Goal: Task Accomplishment & Management: Manage account settings

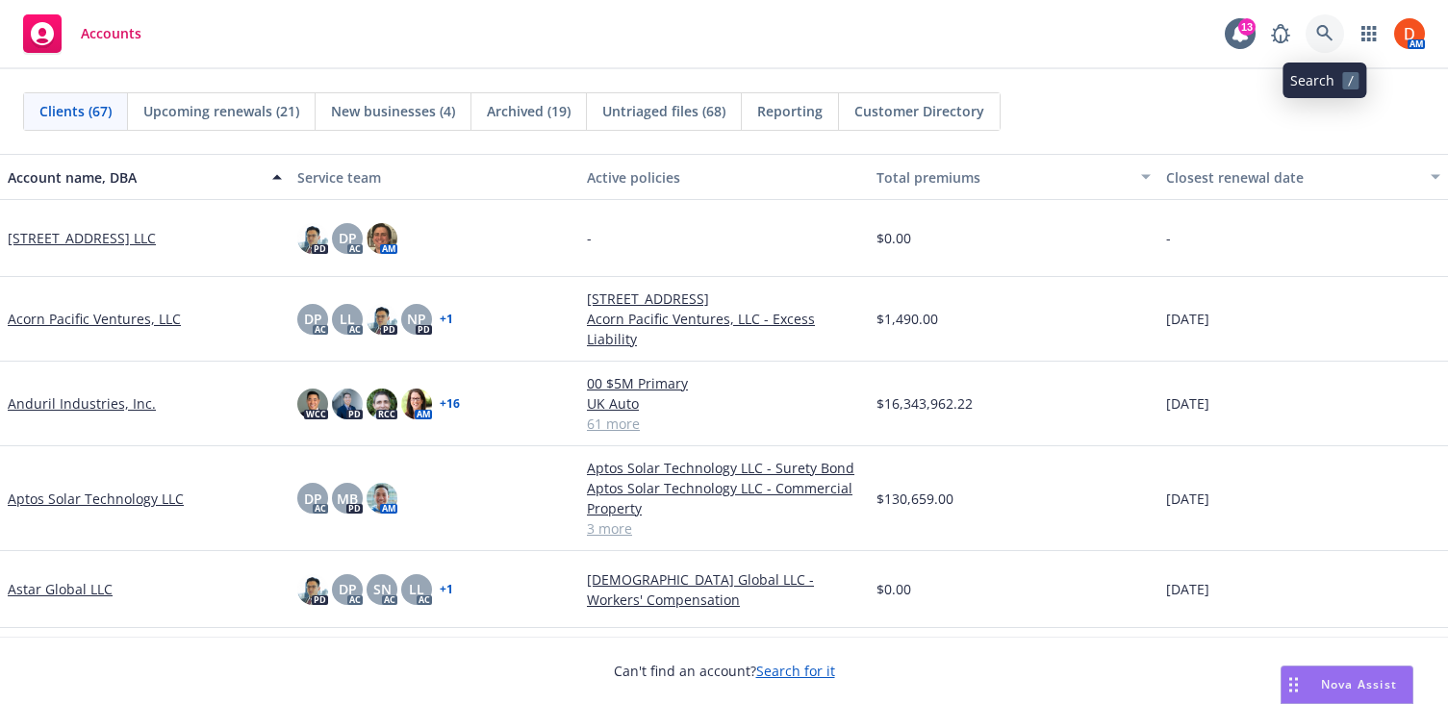
click at [1335, 37] on link at bounding box center [1324, 33] width 38 height 38
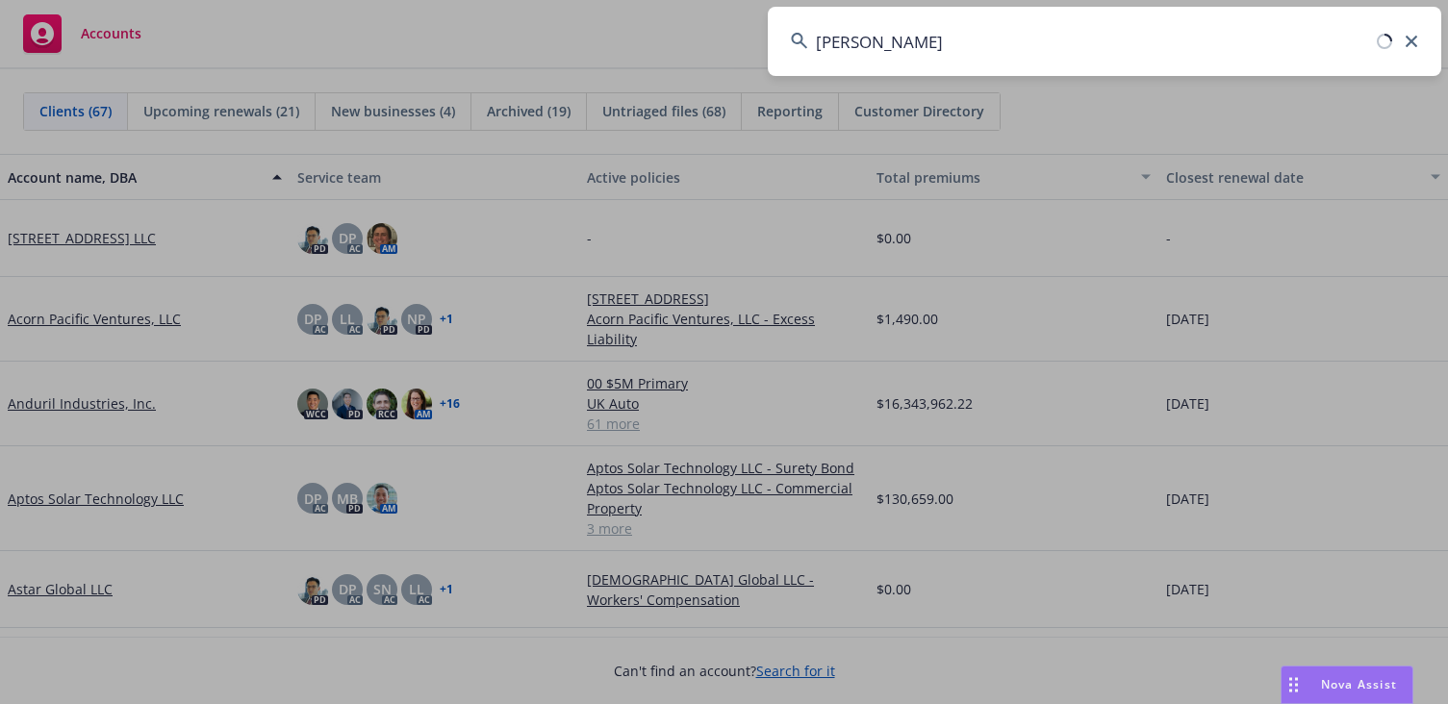
type input "[PERSON_NAME]"
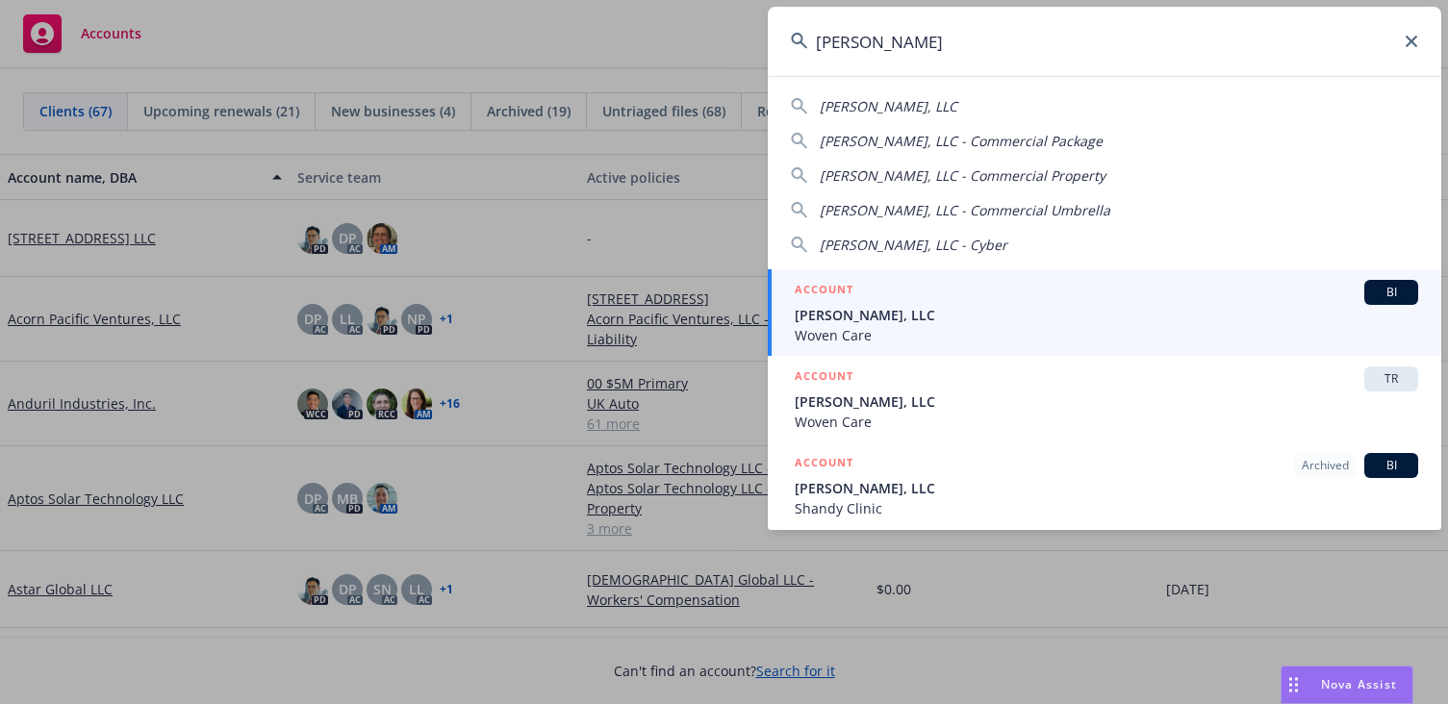
click at [959, 336] on span "Woven Care" at bounding box center [1105, 335] width 623 height 20
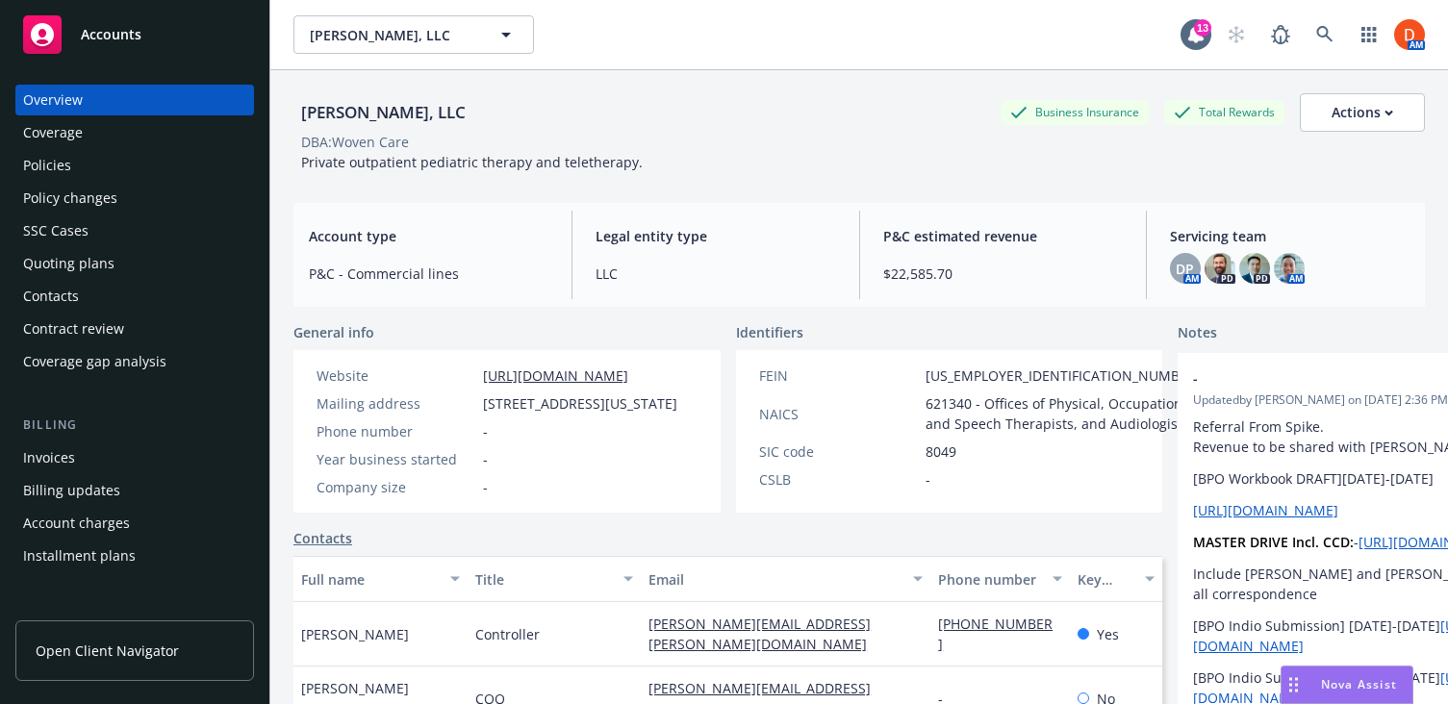
click at [103, 172] on div "Policies" at bounding box center [134, 165] width 223 height 31
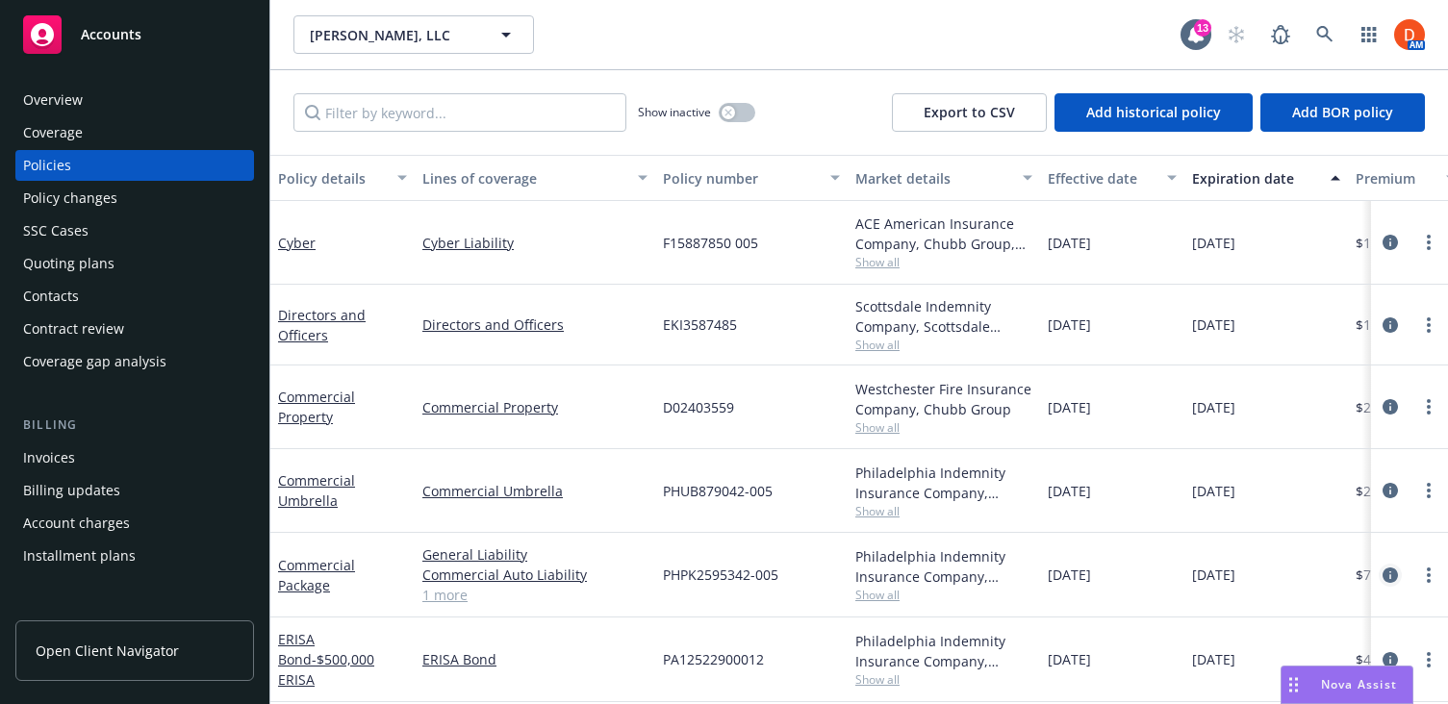
click at [1383, 570] on icon "circleInformation" at bounding box center [1389, 574] width 15 height 15
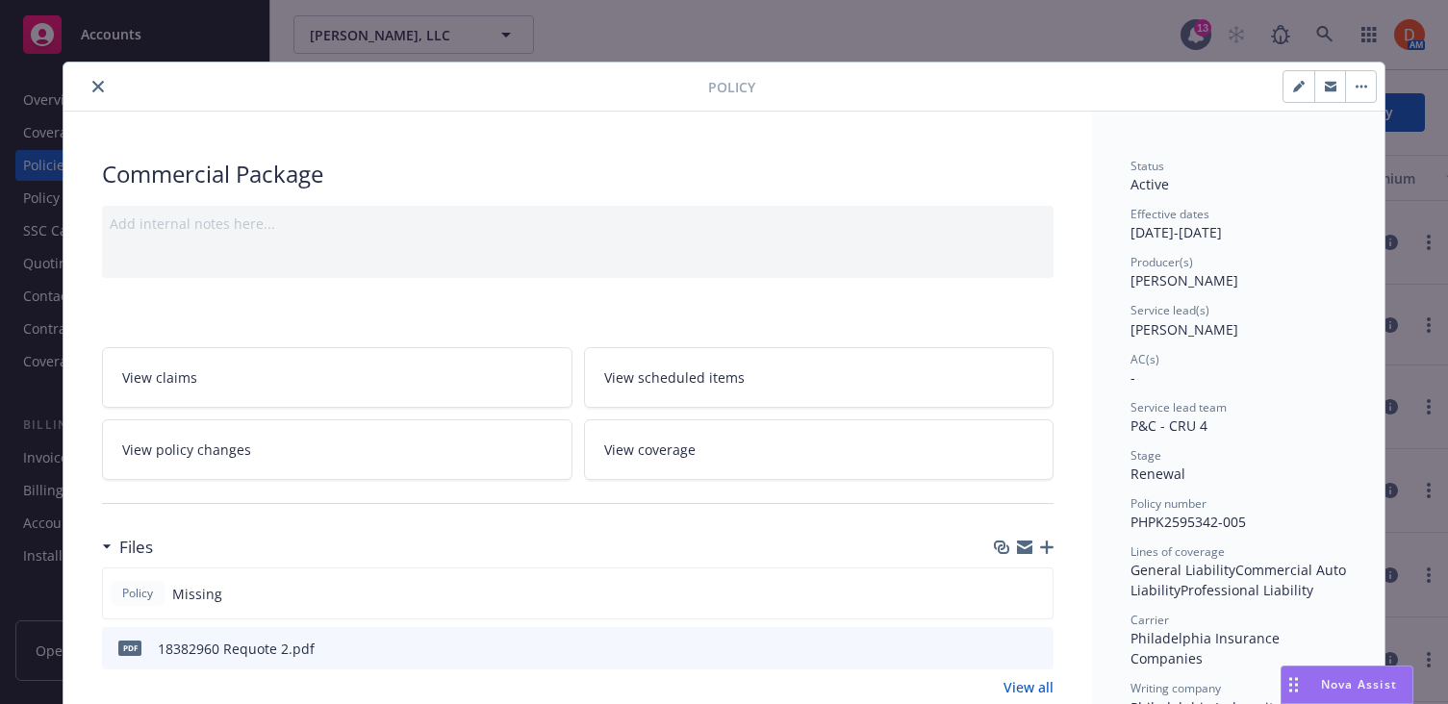
click at [1041, 548] on icon "button" at bounding box center [1046, 547] width 13 height 13
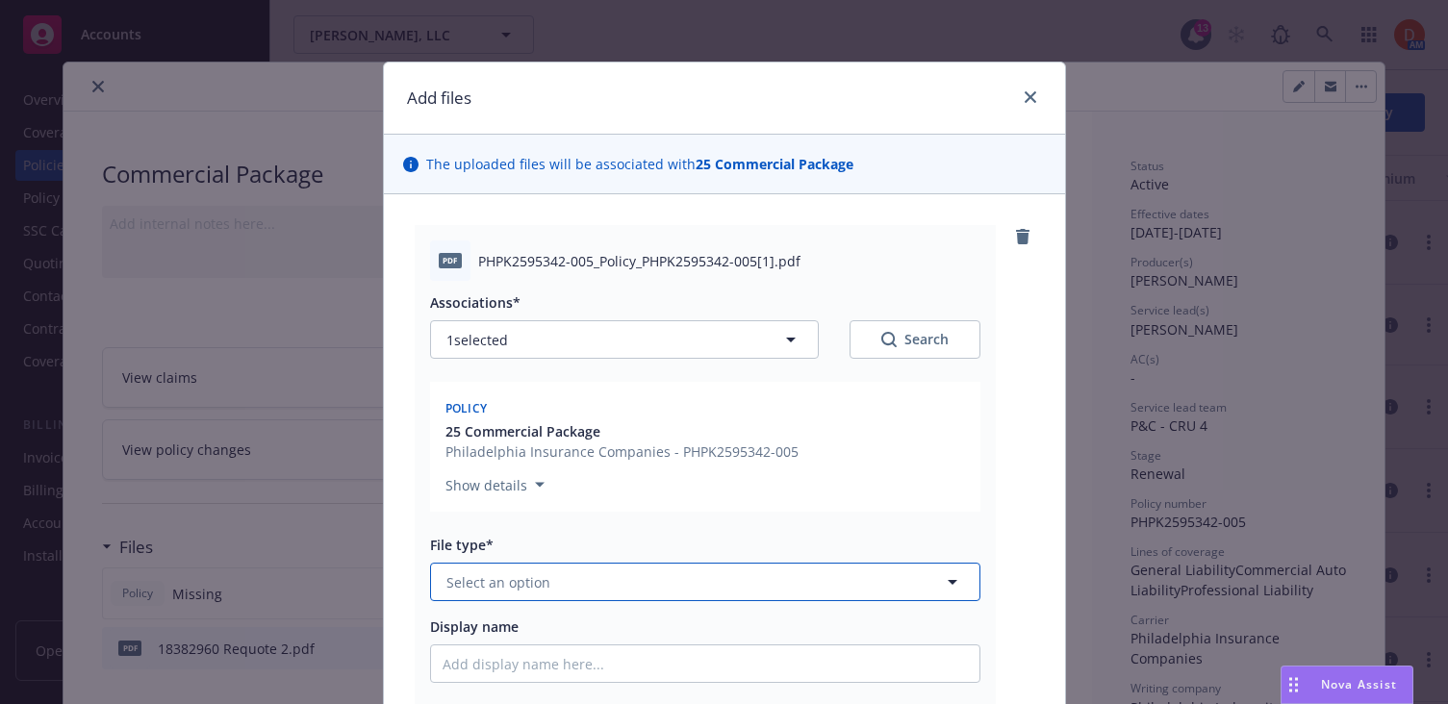
click at [769, 575] on button "Select an option" at bounding box center [705, 582] width 550 height 38
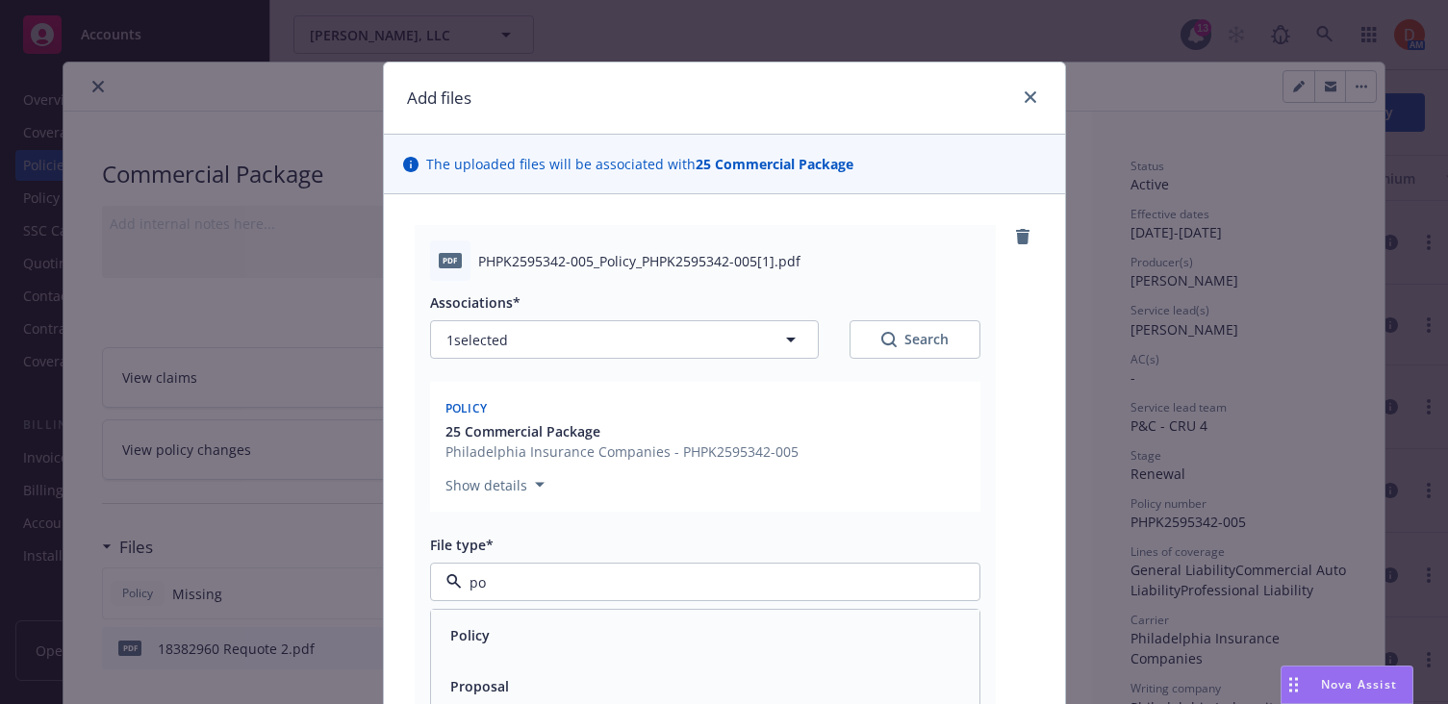
type input "pol"
click at [743, 651] on div "Policy" at bounding box center [705, 635] width 548 height 51
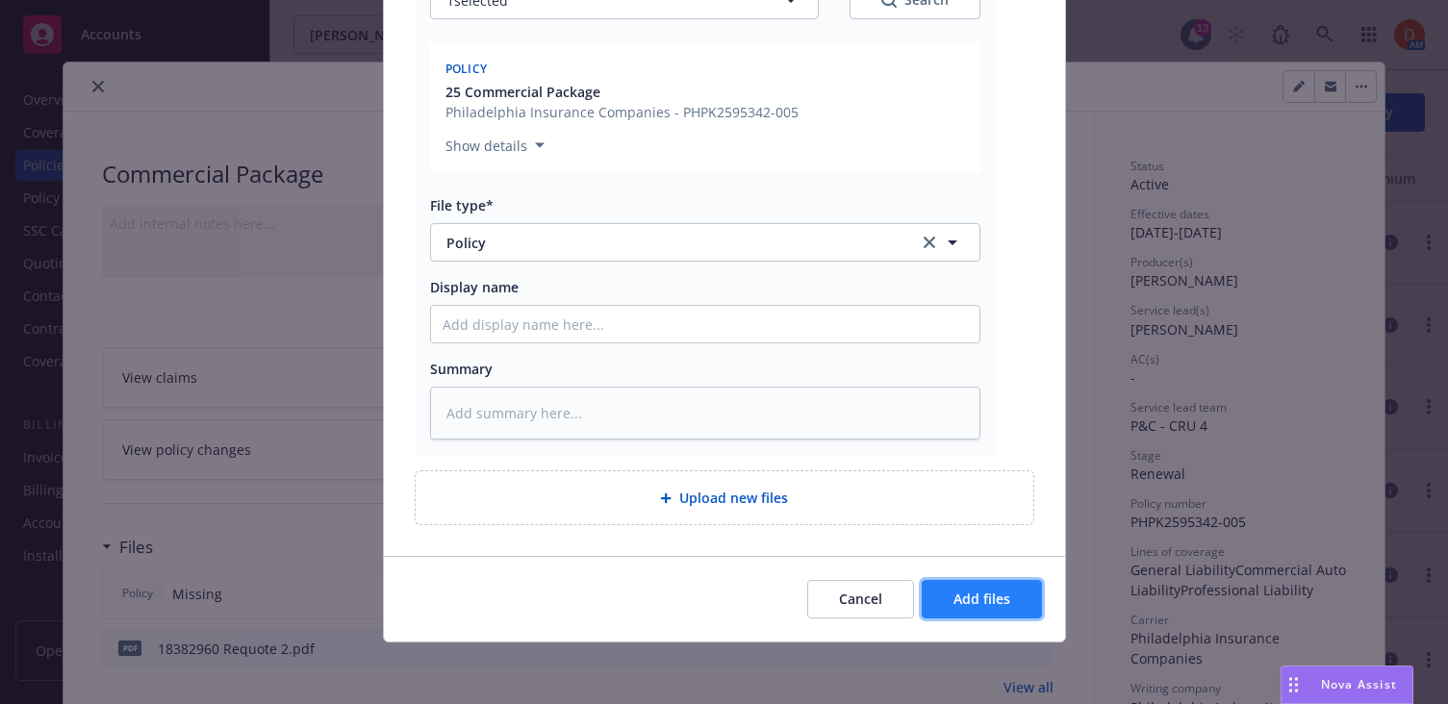
click at [947, 592] on button "Add files" at bounding box center [981, 599] width 120 height 38
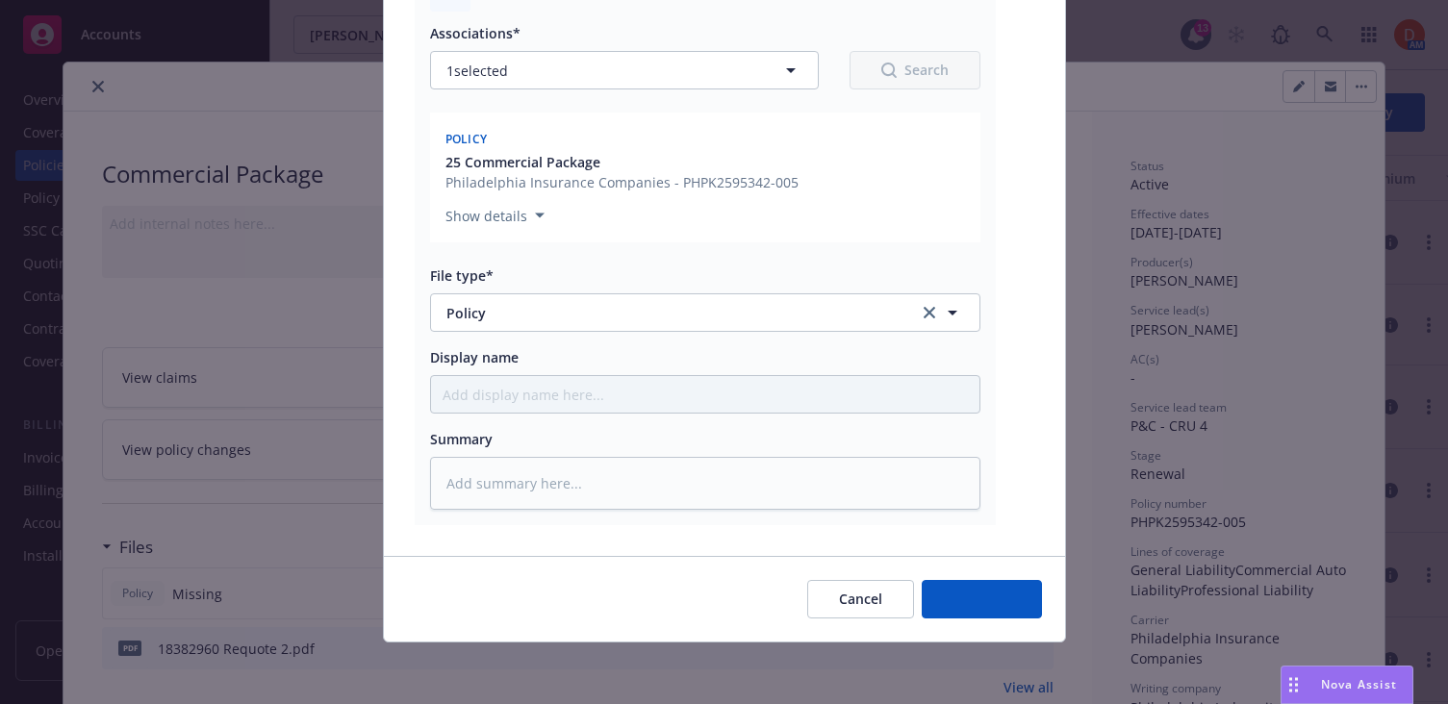
scroll to position [269, 0]
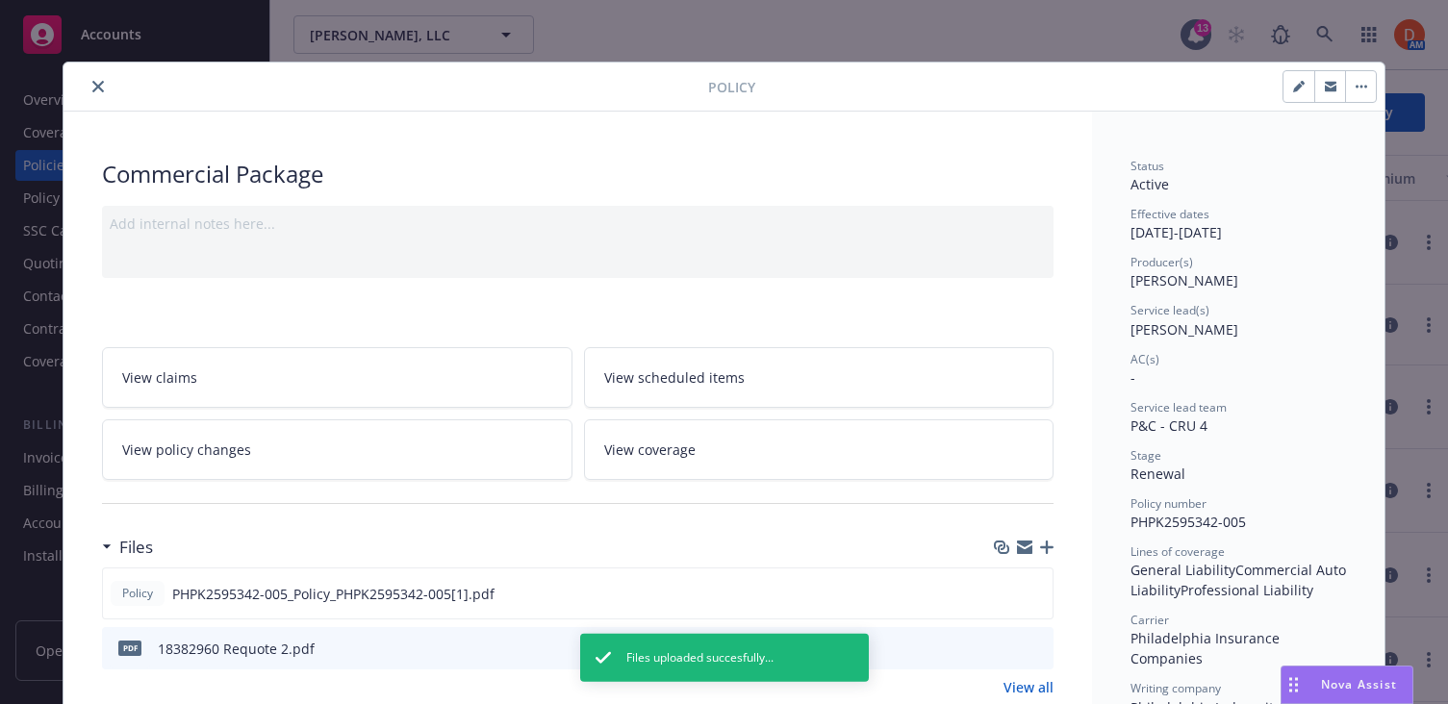
click at [99, 87] on icon "close" at bounding box center [98, 87] width 12 height 12
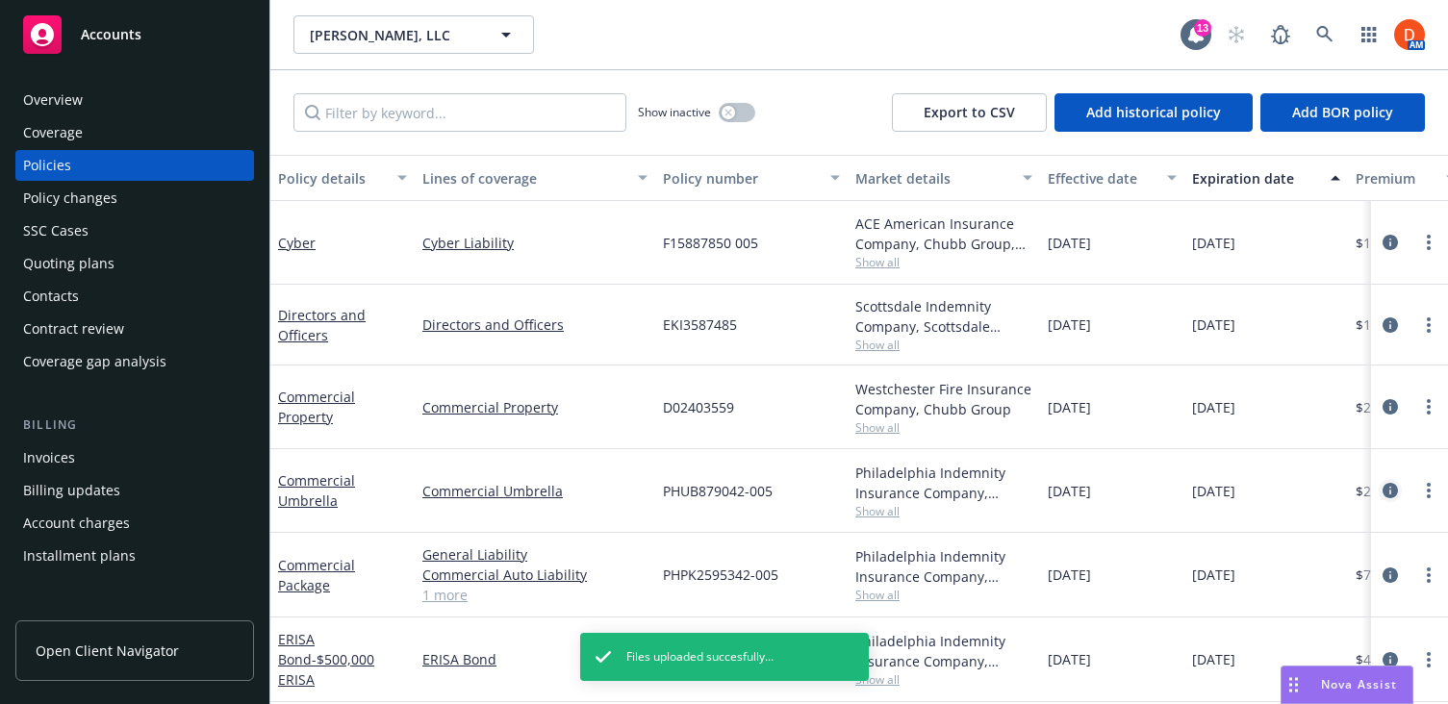
click at [1384, 487] on icon "circleInformation" at bounding box center [1389, 490] width 15 height 15
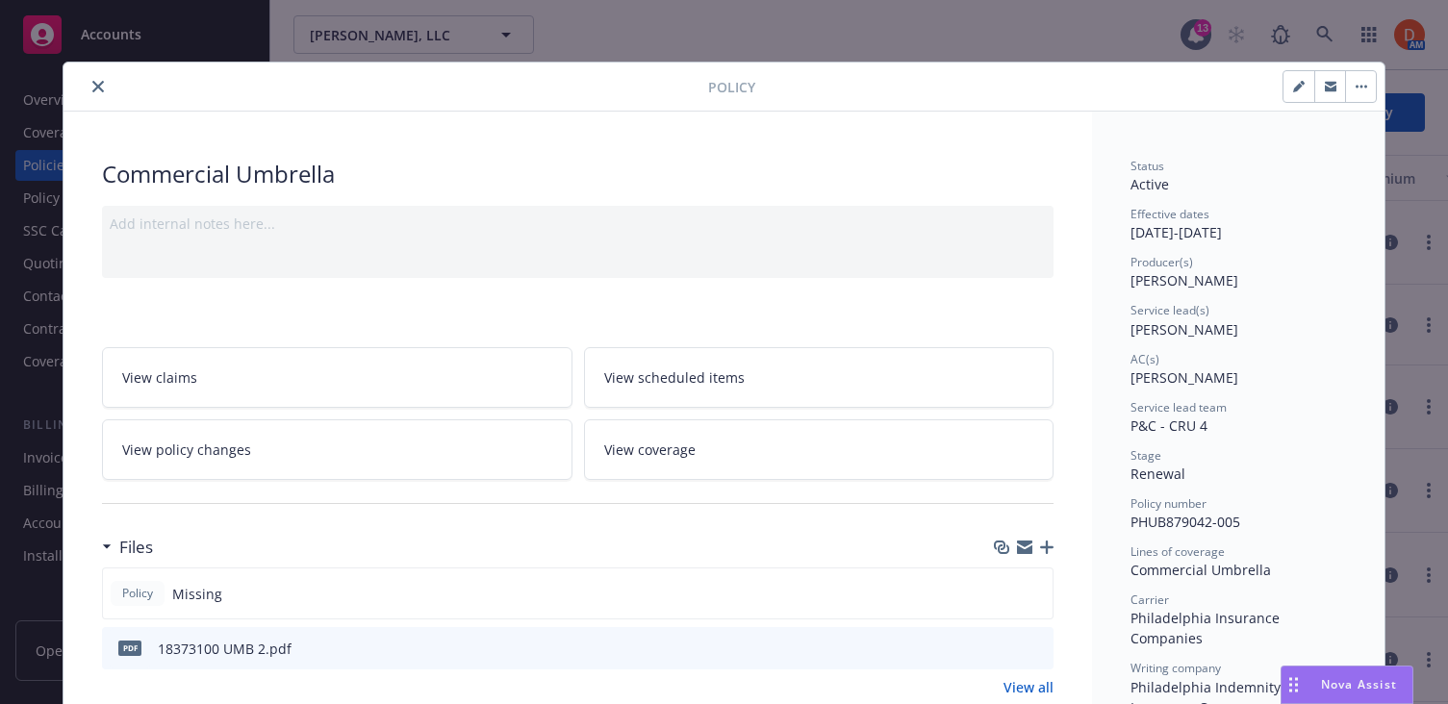
click at [1037, 540] on div at bounding box center [1024, 547] width 60 height 15
click at [1038, 540] on div at bounding box center [1024, 547] width 60 height 15
click at [1043, 546] on icon "button" at bounding box center [1046, 547] width 13 height 13
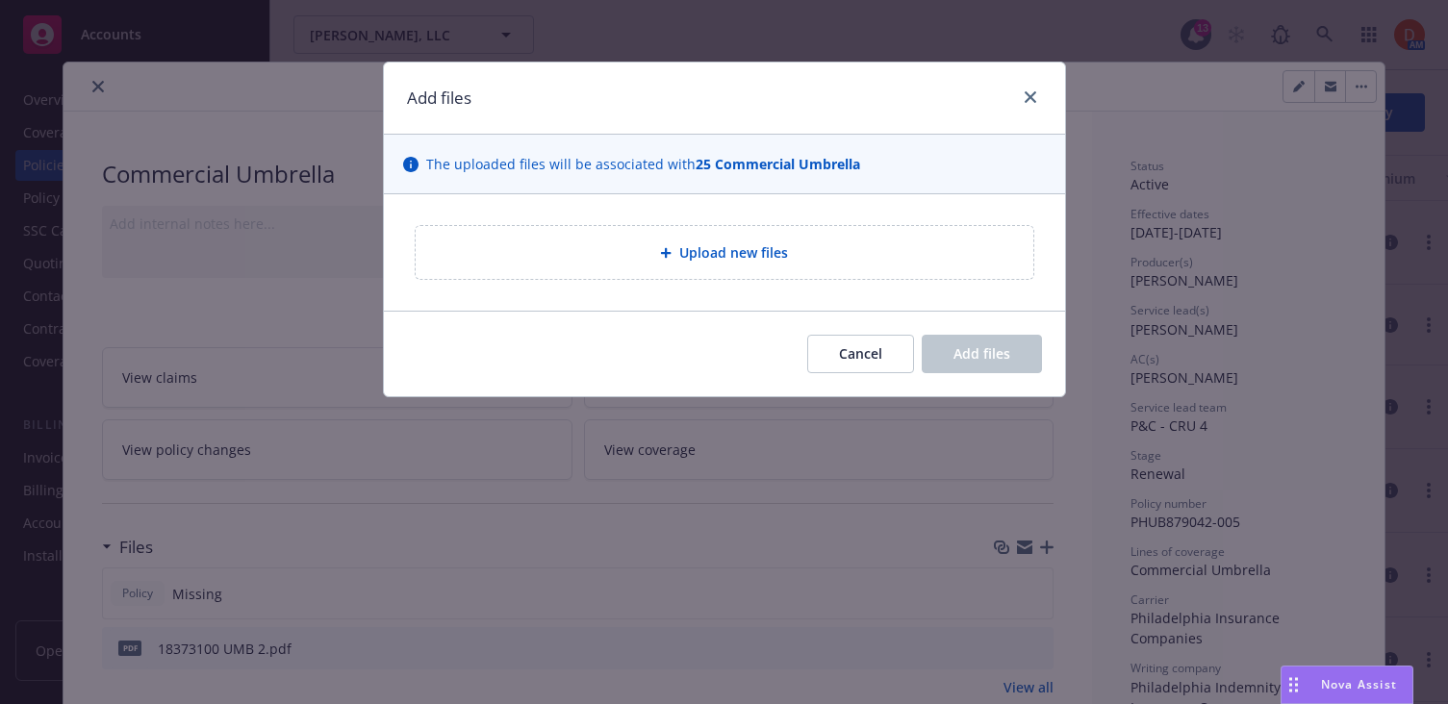
type textarea "x"
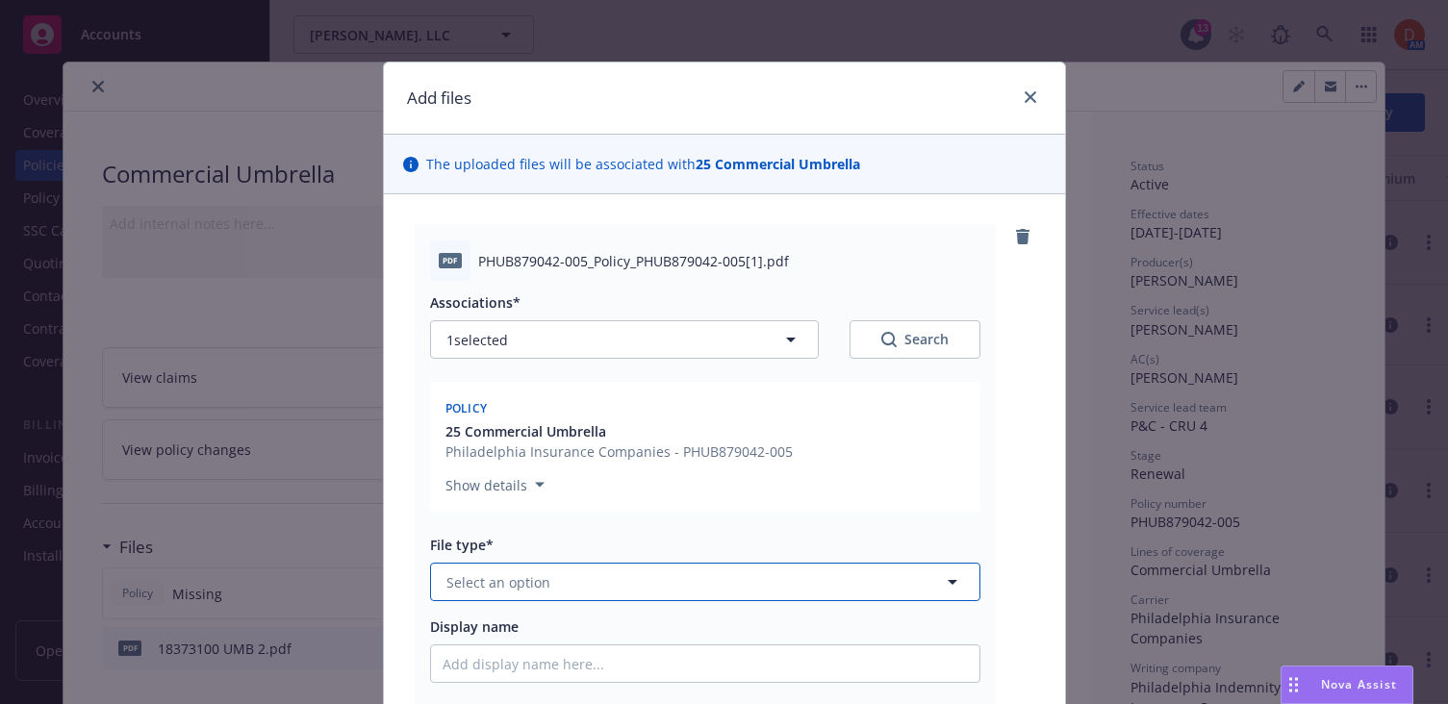
click at [525, 576] on span "Select an option" at bounding box center [498, 582] width 104 height 20
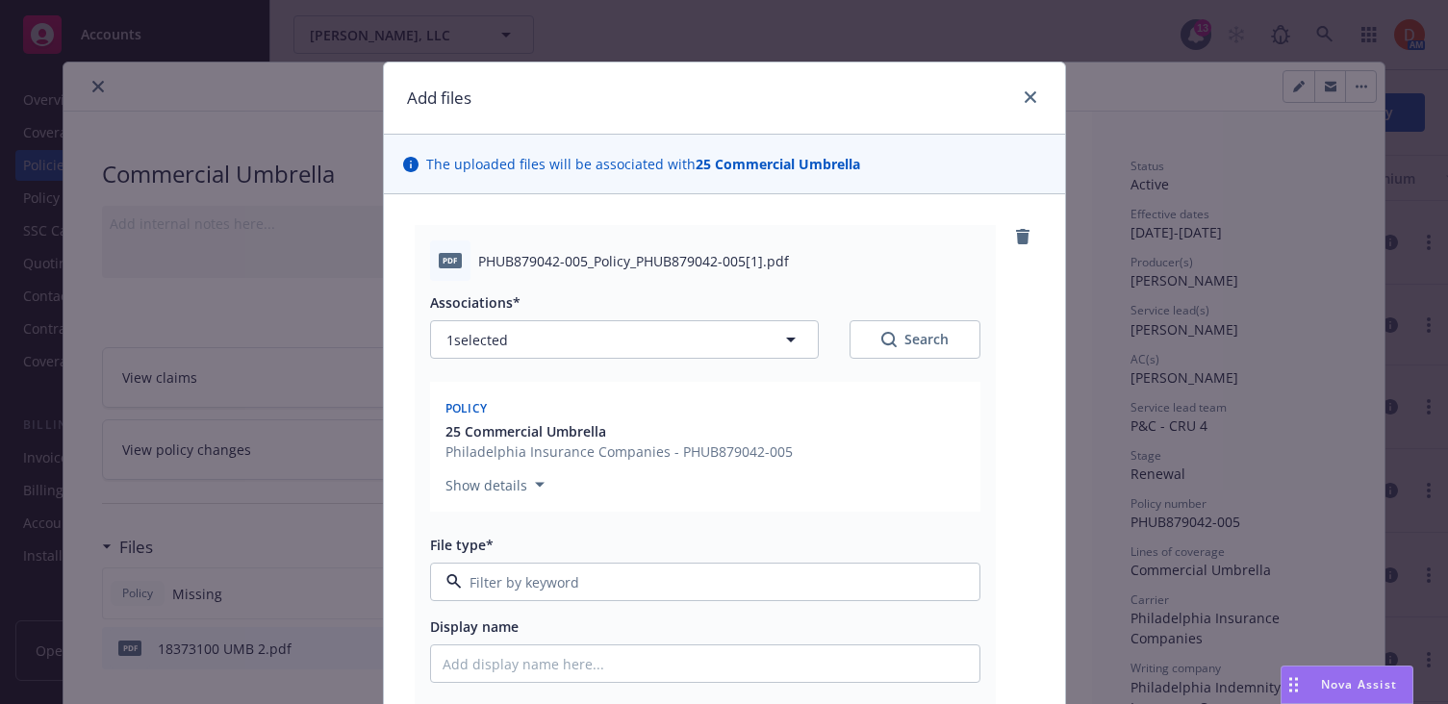
click at [525, 576] on input at bounding box center [701, 582] width 479 height 20
type input "poli"
click at [517, 625] on div "Policy" at bounding box center [704, 635] width 525 height 28
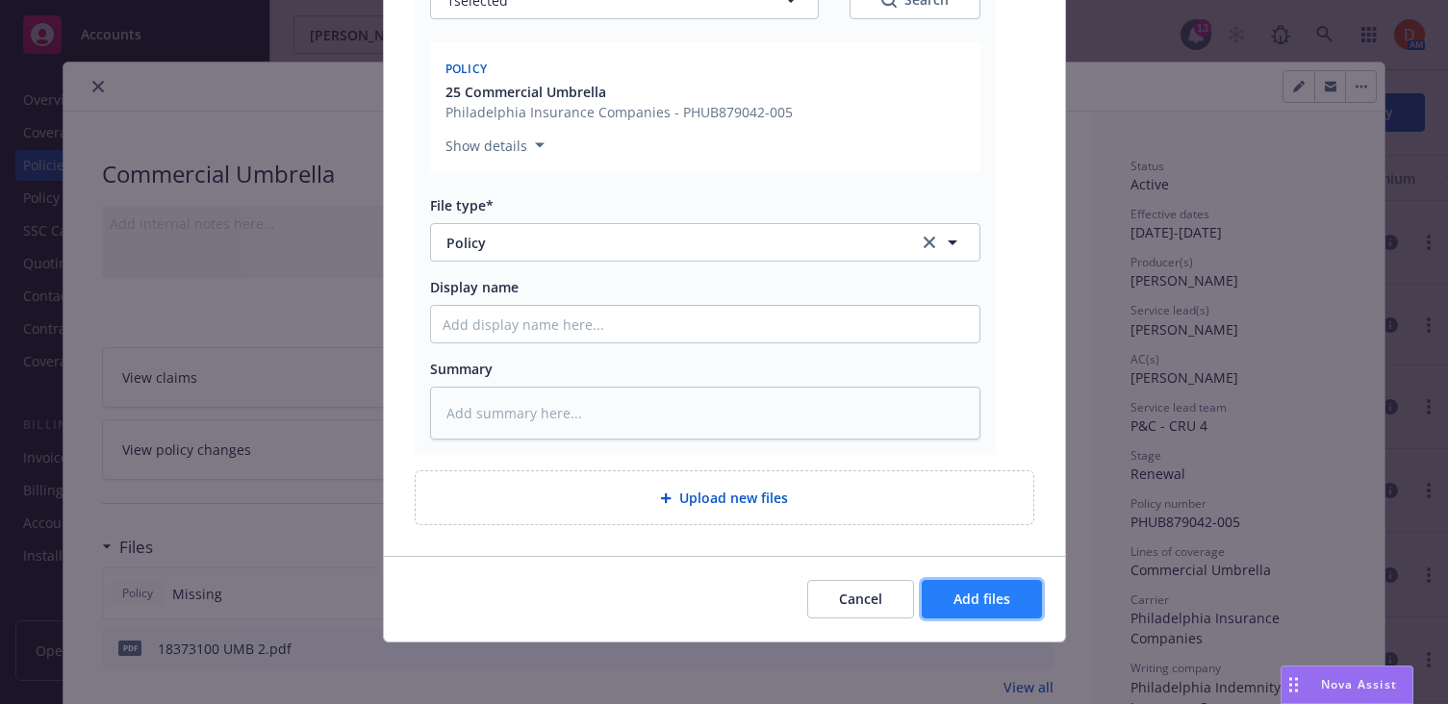
click at [993, 606] on span "Add files" at bounding box center [981, 599] width 57 height 18
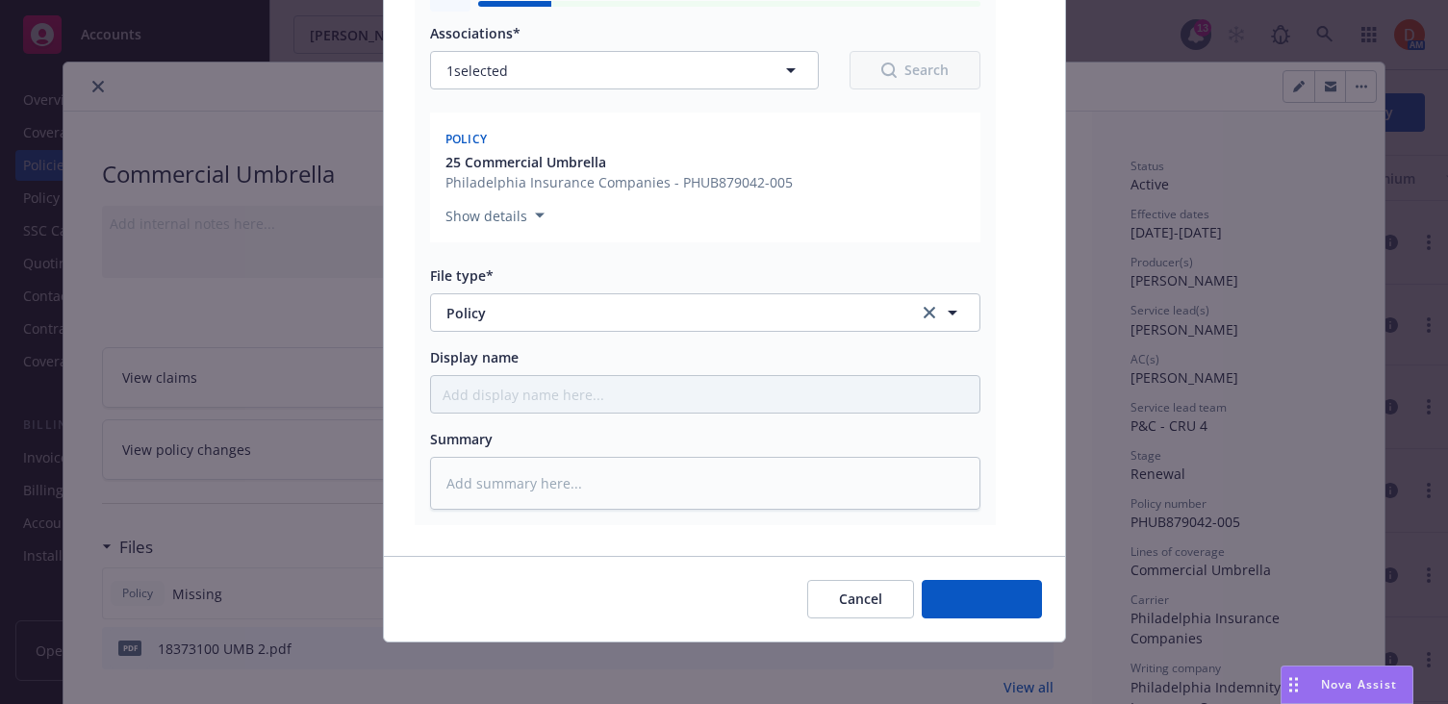
type textarea "x"
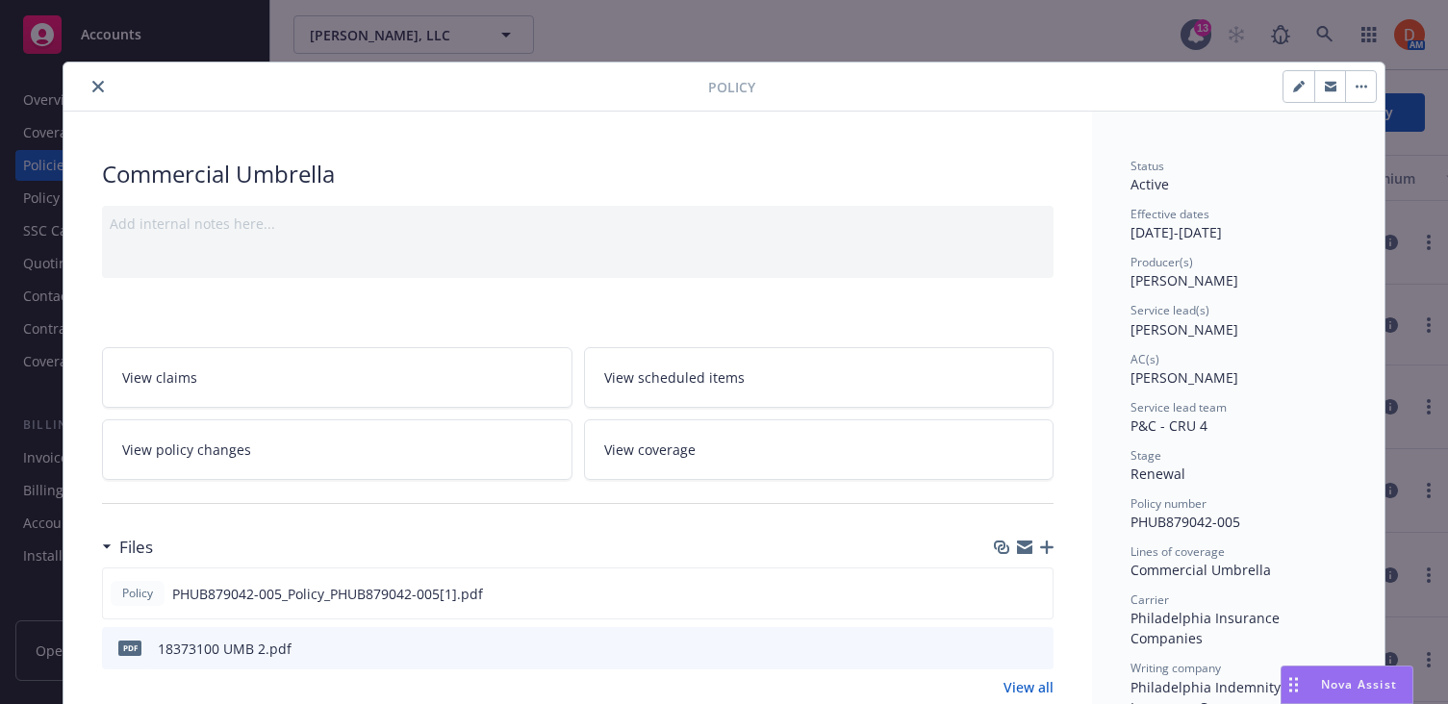
click at [96, 90] on icon "close" at bounding box center [98, 87] width 12 height 12
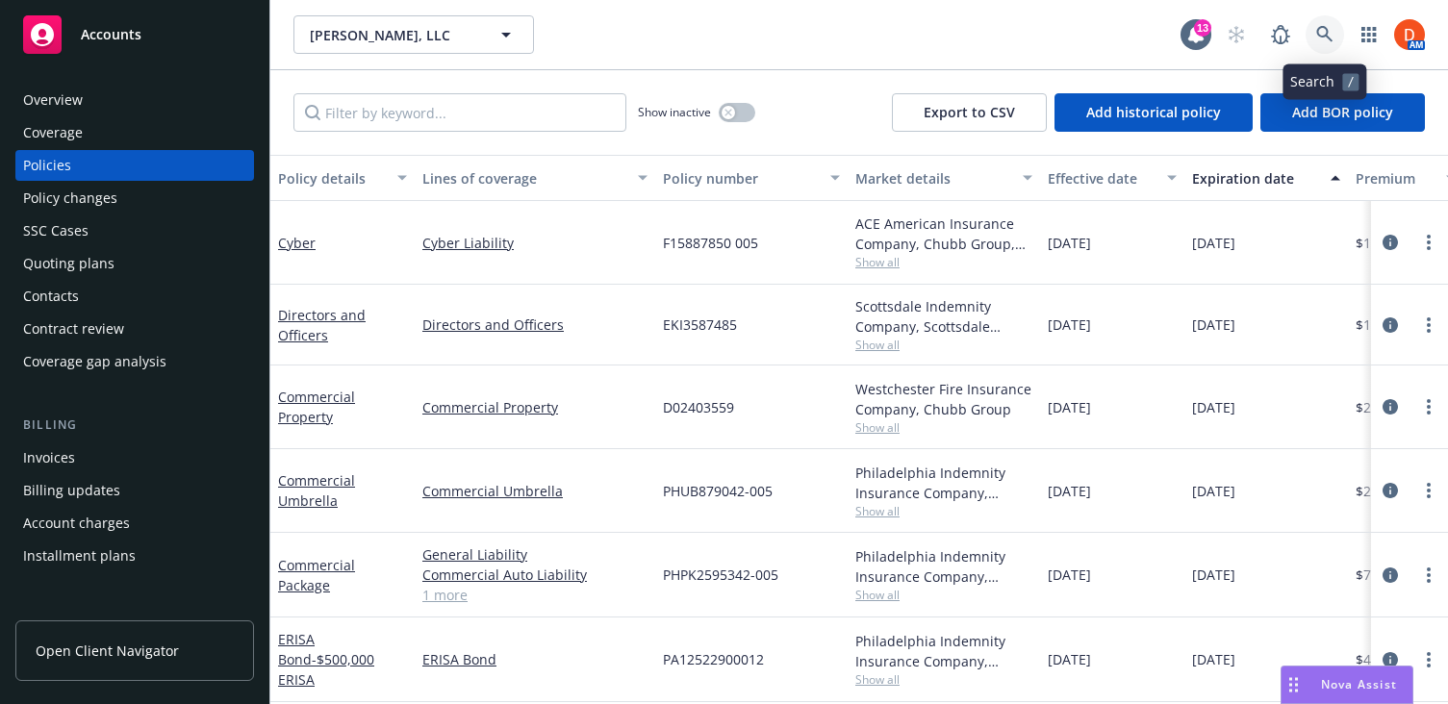
click at [1336, 35] on link at bounding box center [1324, 34] width 38 height 38
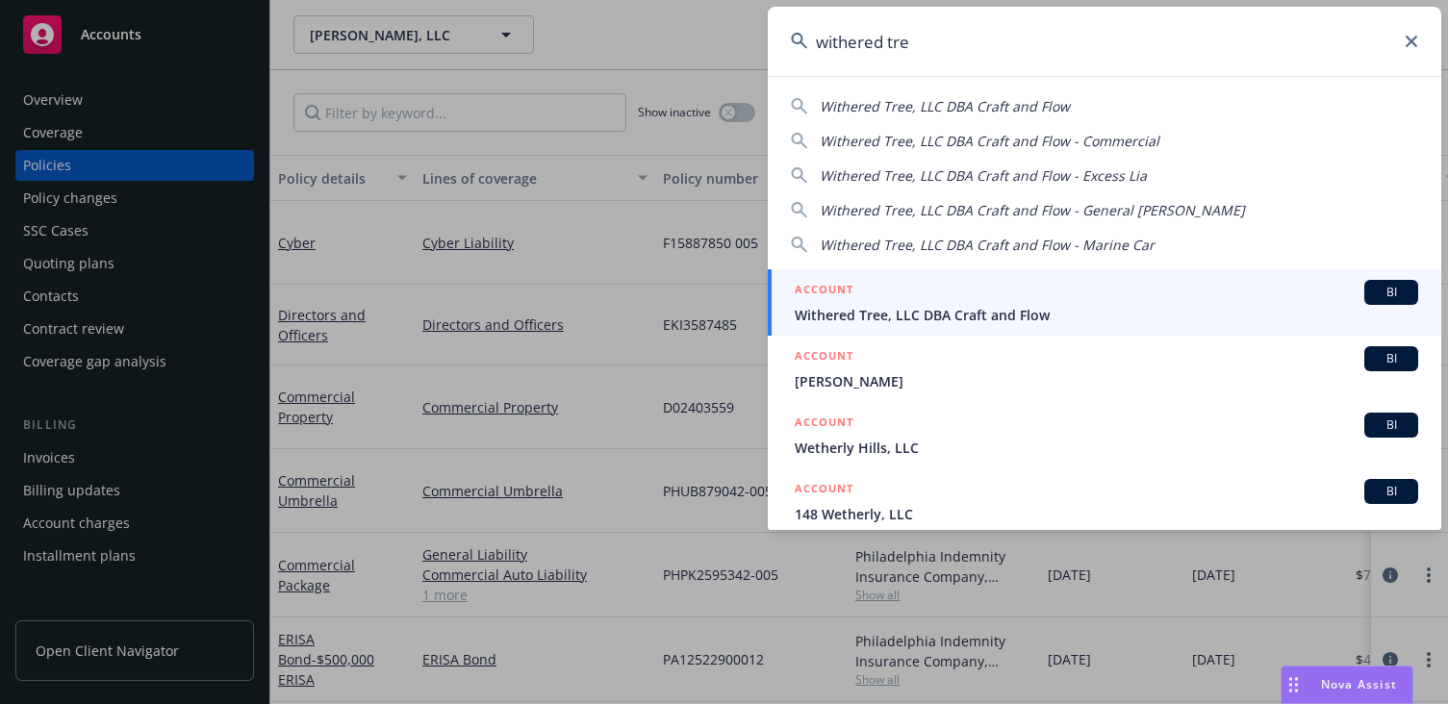
type input "withered tree"
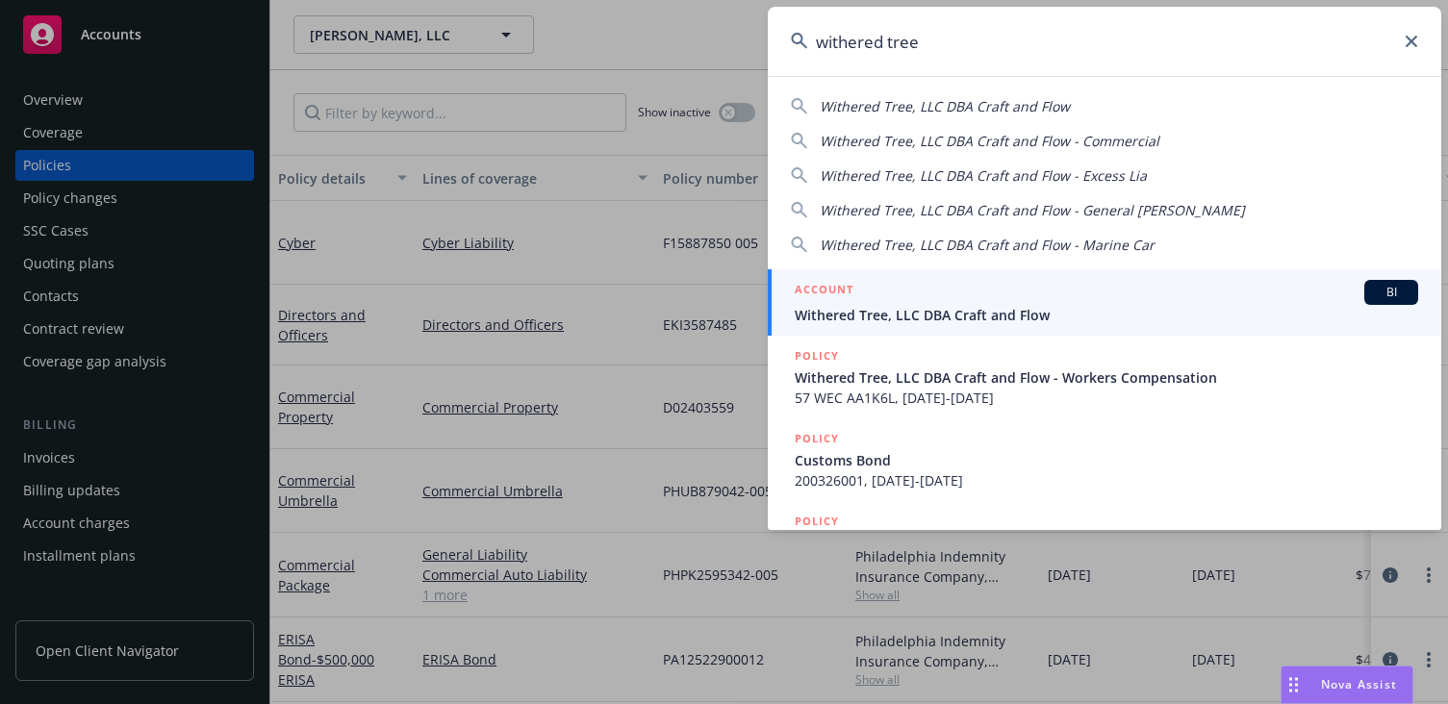
click at [898, 284] on div "ACCOUNT BI" at bounding box center [1105, 292] width 623 height 25
